Goal: Find specific page/section: Find specific page/section

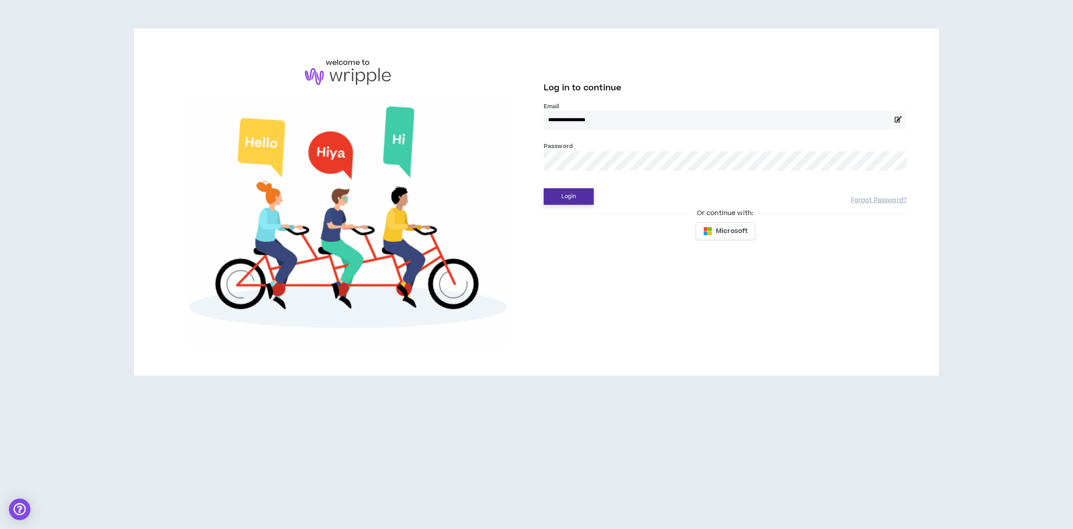
click at [574, 202] on button "Login" at bounding box center [569, 196] width 50 height 17
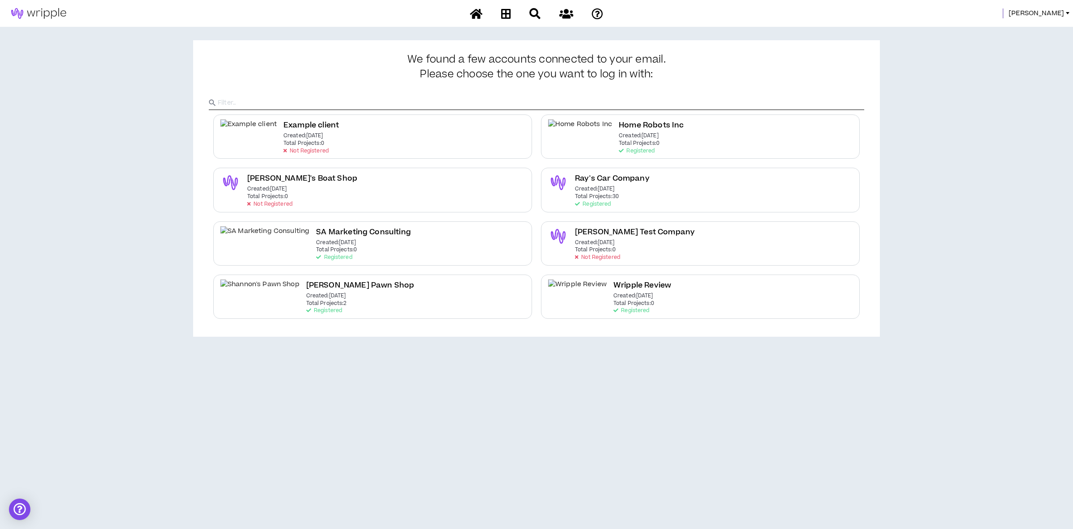
click at [1058, 9] on span "Leigh" at bounding box center [1035, 13] width 55 height 10
click at [1033, 29] on link "System Admin Portal" at bounding box center [1027, 30] width 81 height 13
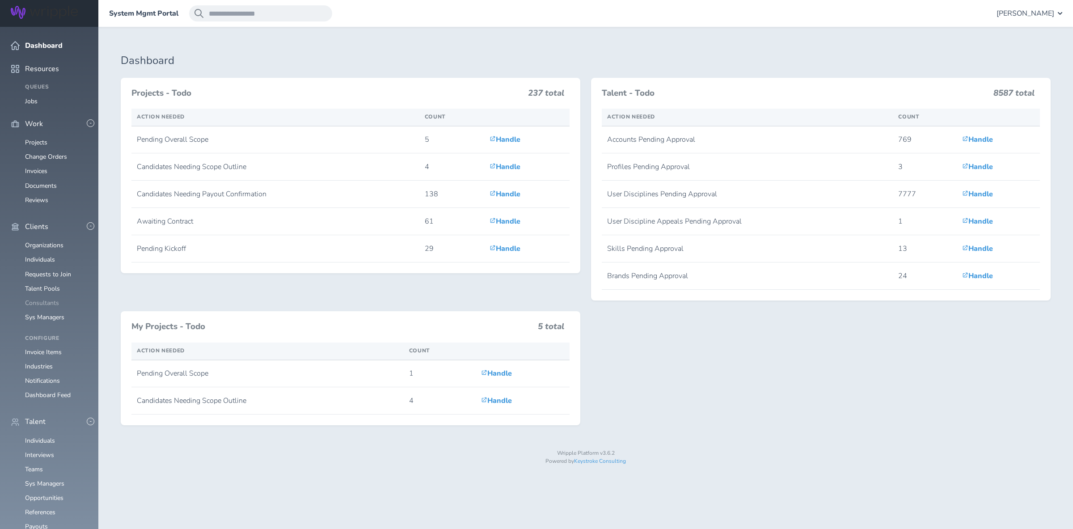
click at [45, 299] on link "Consultants" at bounding box center [42, 303] width 34 height 8
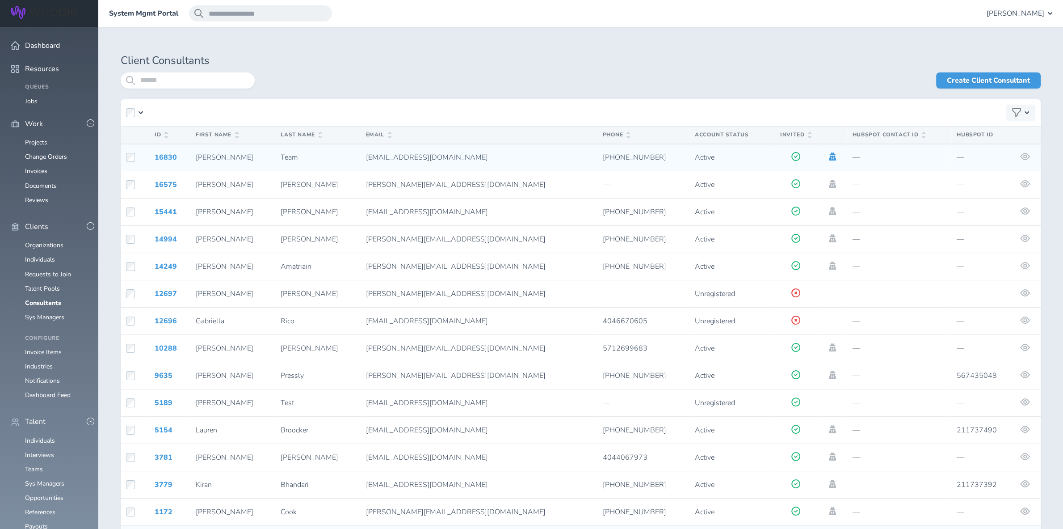
click at [829, 156] on icon at bounding box center [832, 156] width 7 height 8
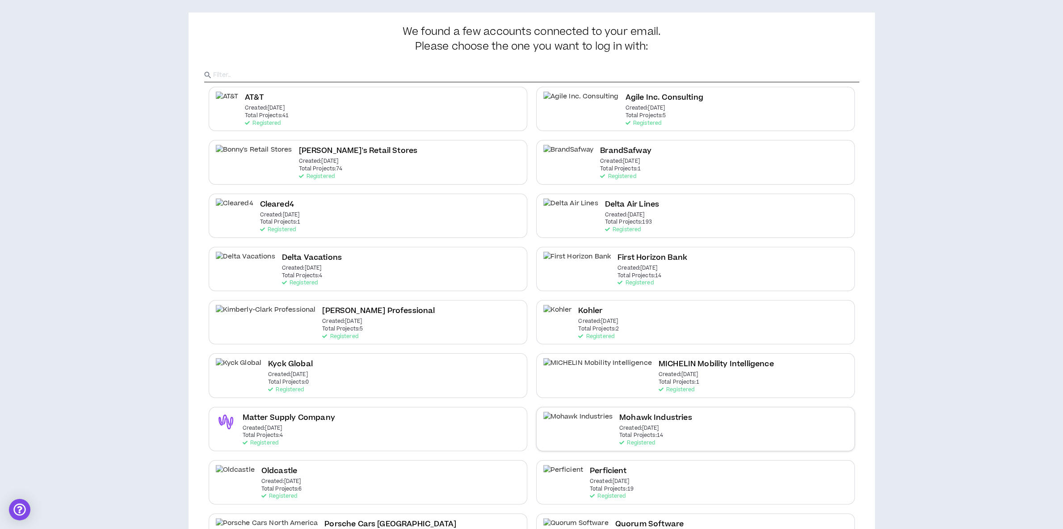
scroll to position [47, 0]
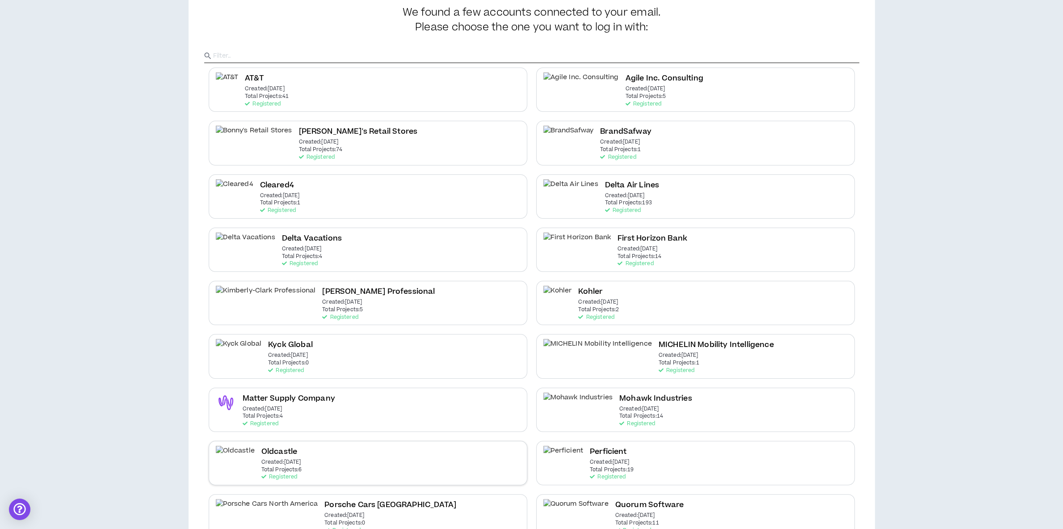
click at [341, 465] on div "Oldcastle Created: [DATE] Total Projects: 6 Registered" at bounding box center [368, 463] width 319 height 44
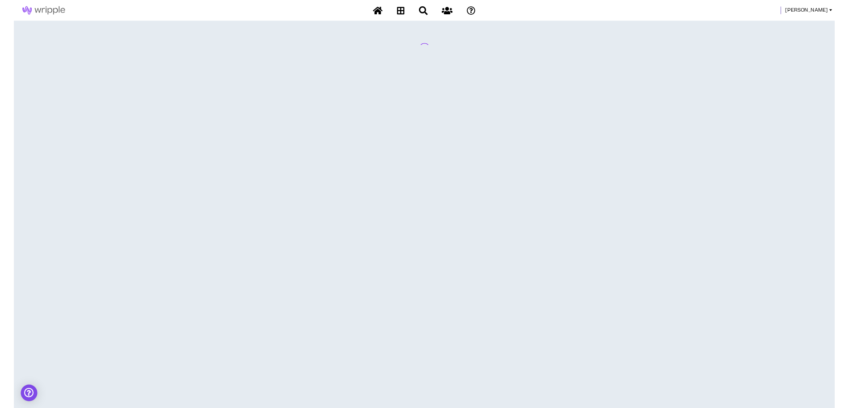
scroll to position [0, 0]
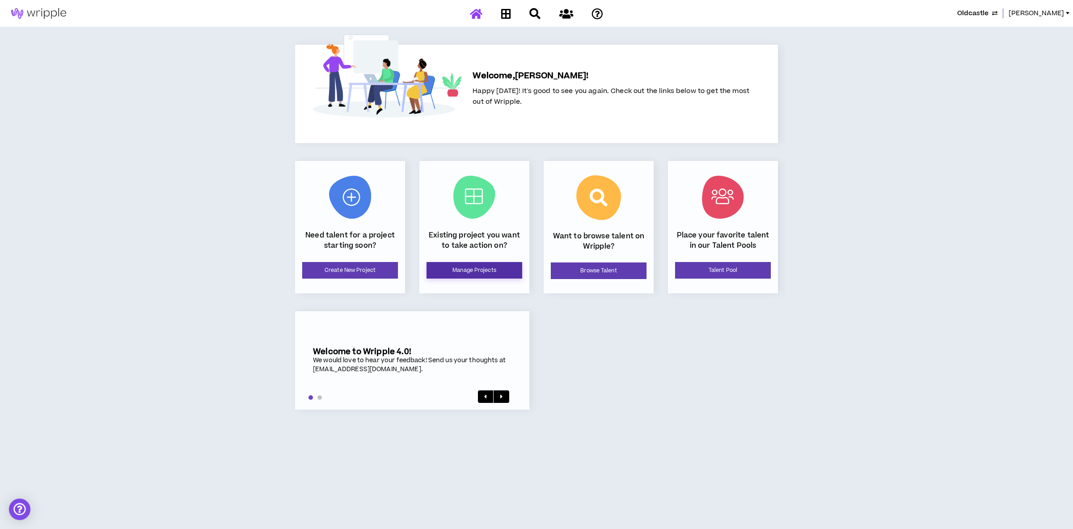
click at [483, 268] on link "Manage Projects" at bounding box center [474, 270] width 96 height 17
